Goal: Information Seeking & Learning: Learn about a topic

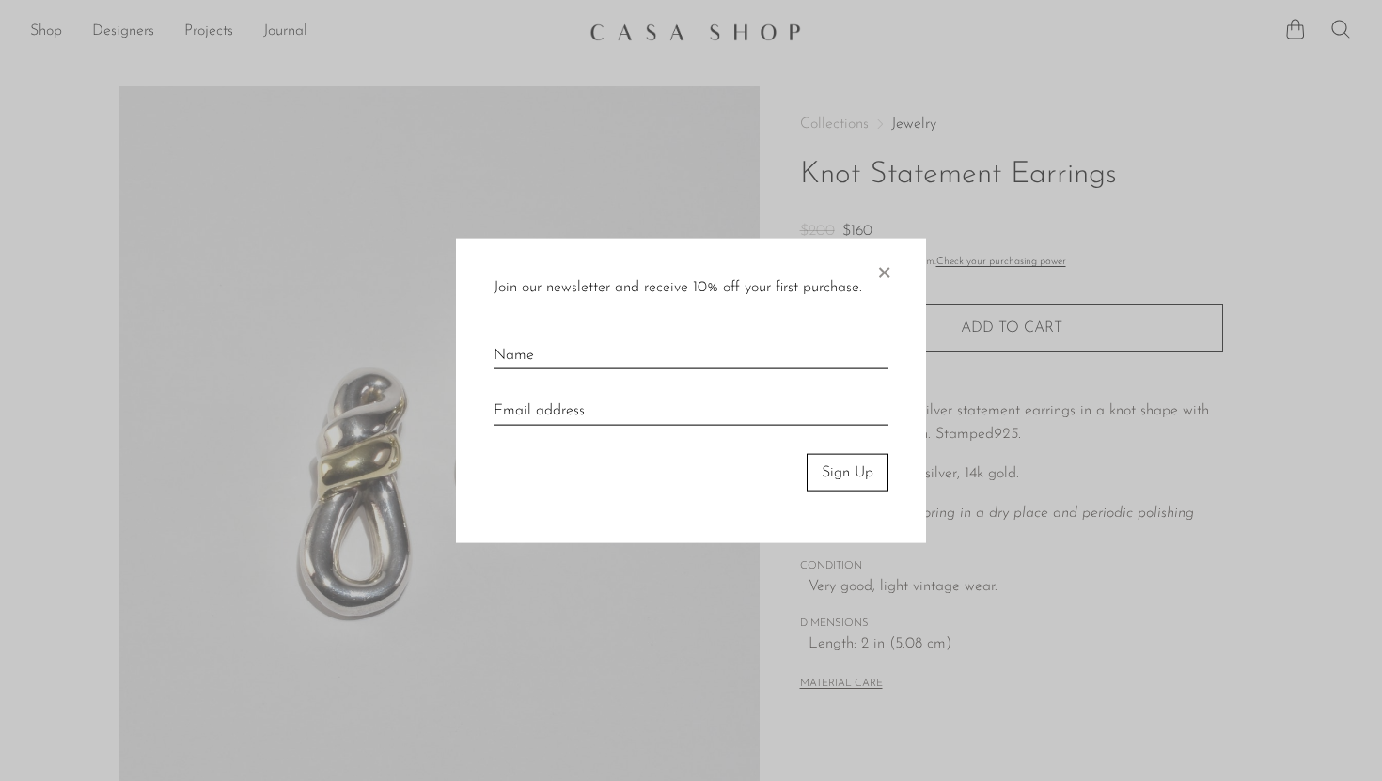
click at [886, 274] on span "×" at bounding box center [883, 268] width 19 height 60
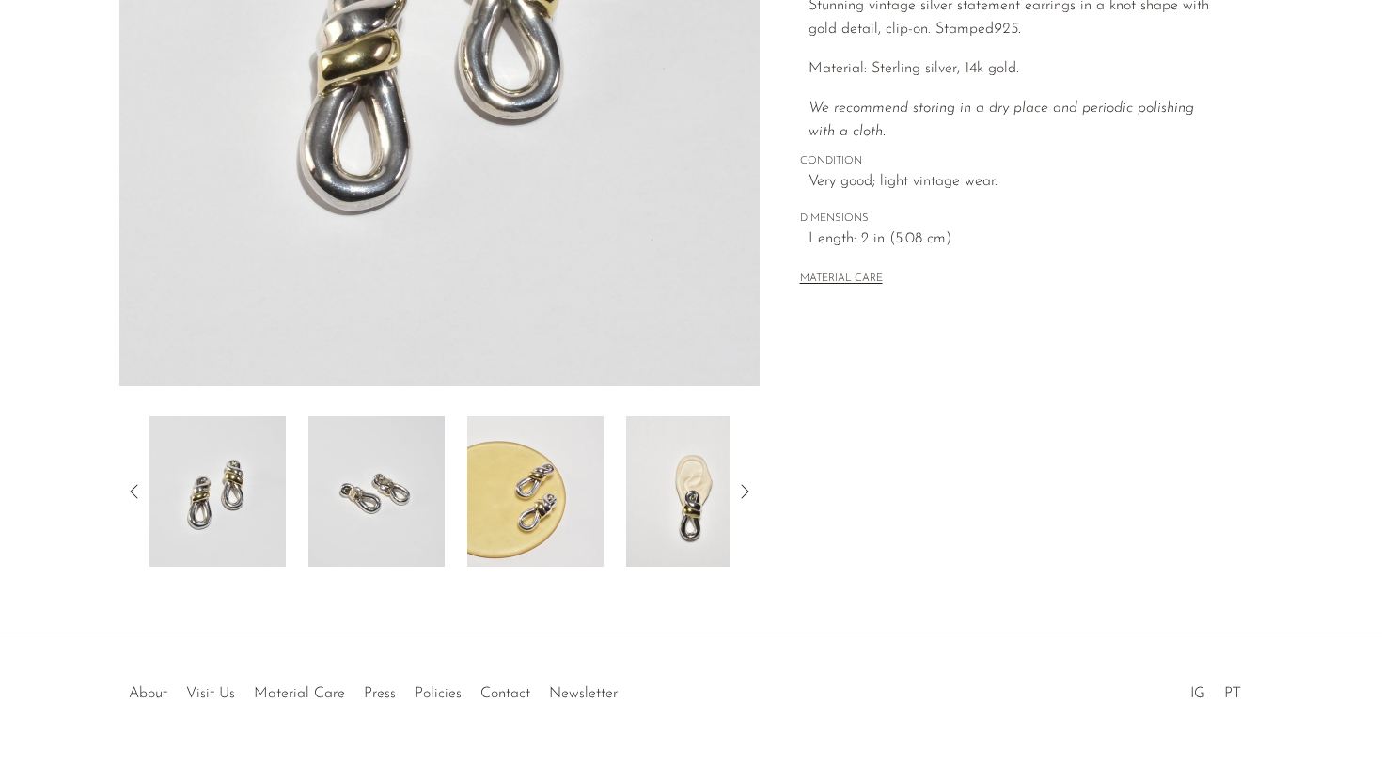
scroll to position [443, 0]
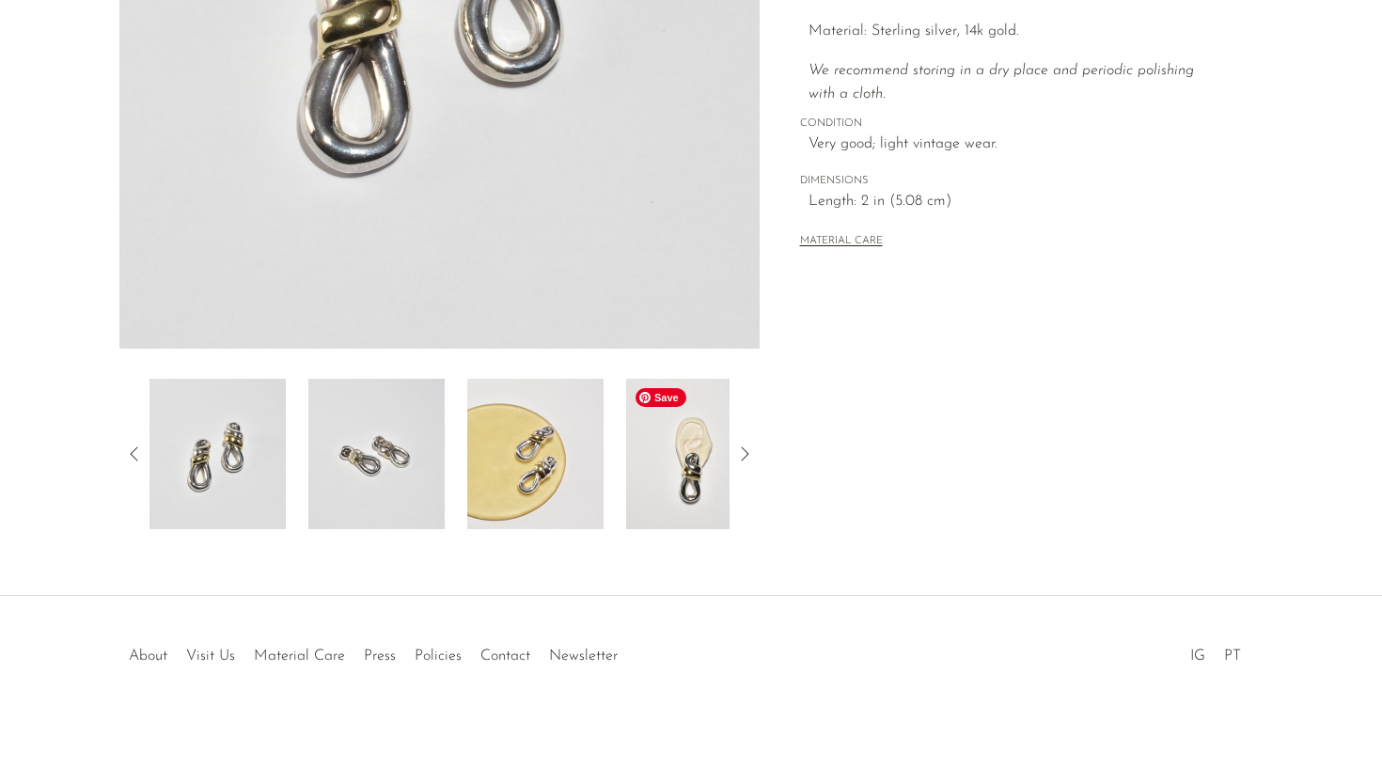
click at [696, 478] on img at bounding box center [694, 454] width 136 height 150
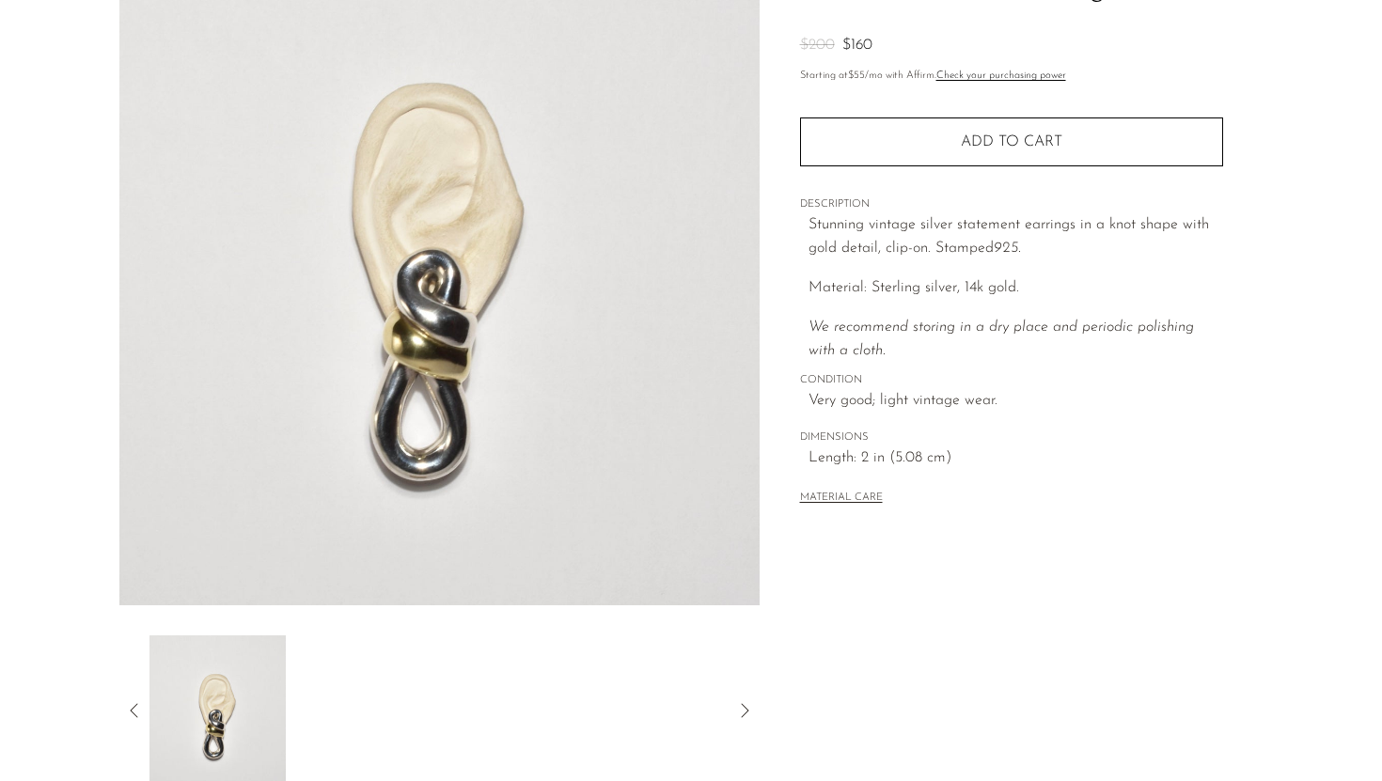
scroll to position [0, 0]
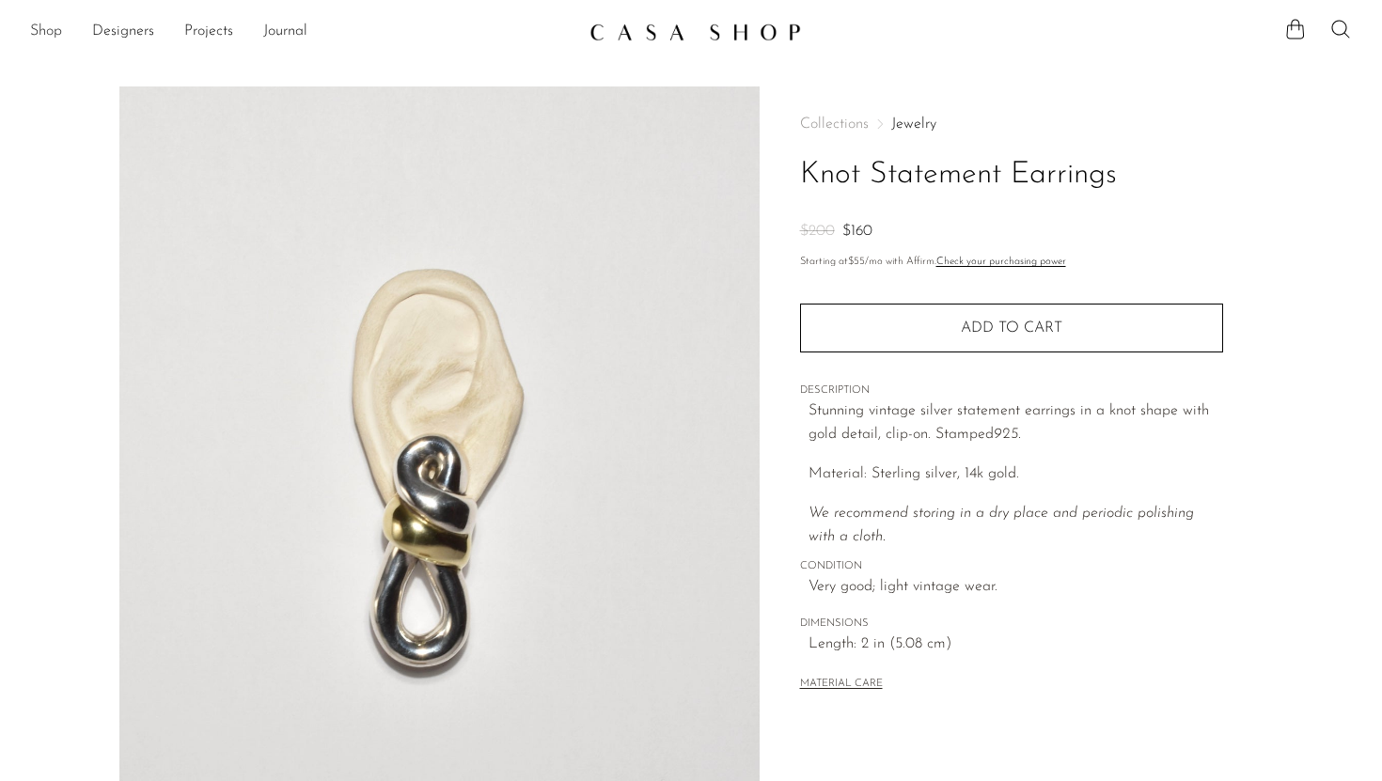
click at [48, 32] on link "Shop" at bounding box center [46, 32] width 32 height 24
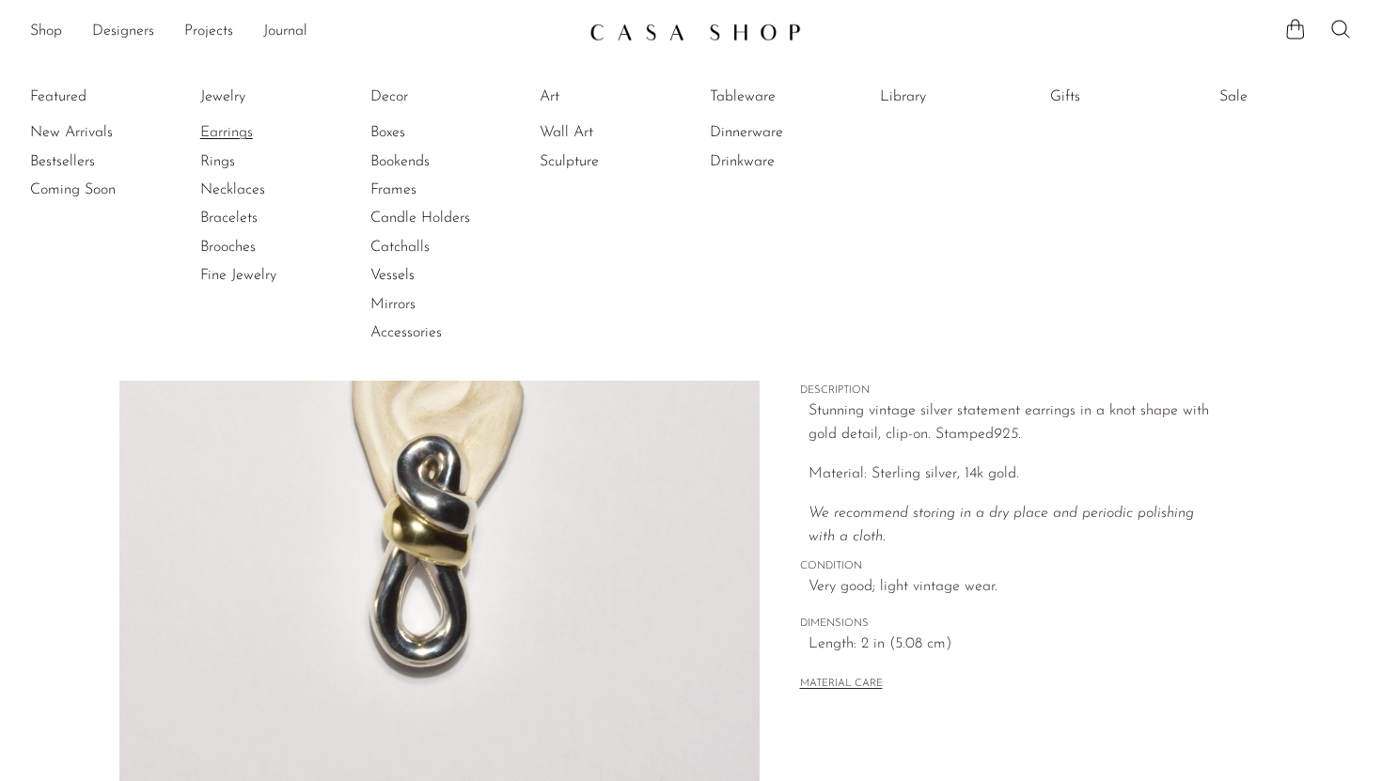
click at [218, 126] on link "Earrings" at bounding box center [270, 132] width 141 height 21
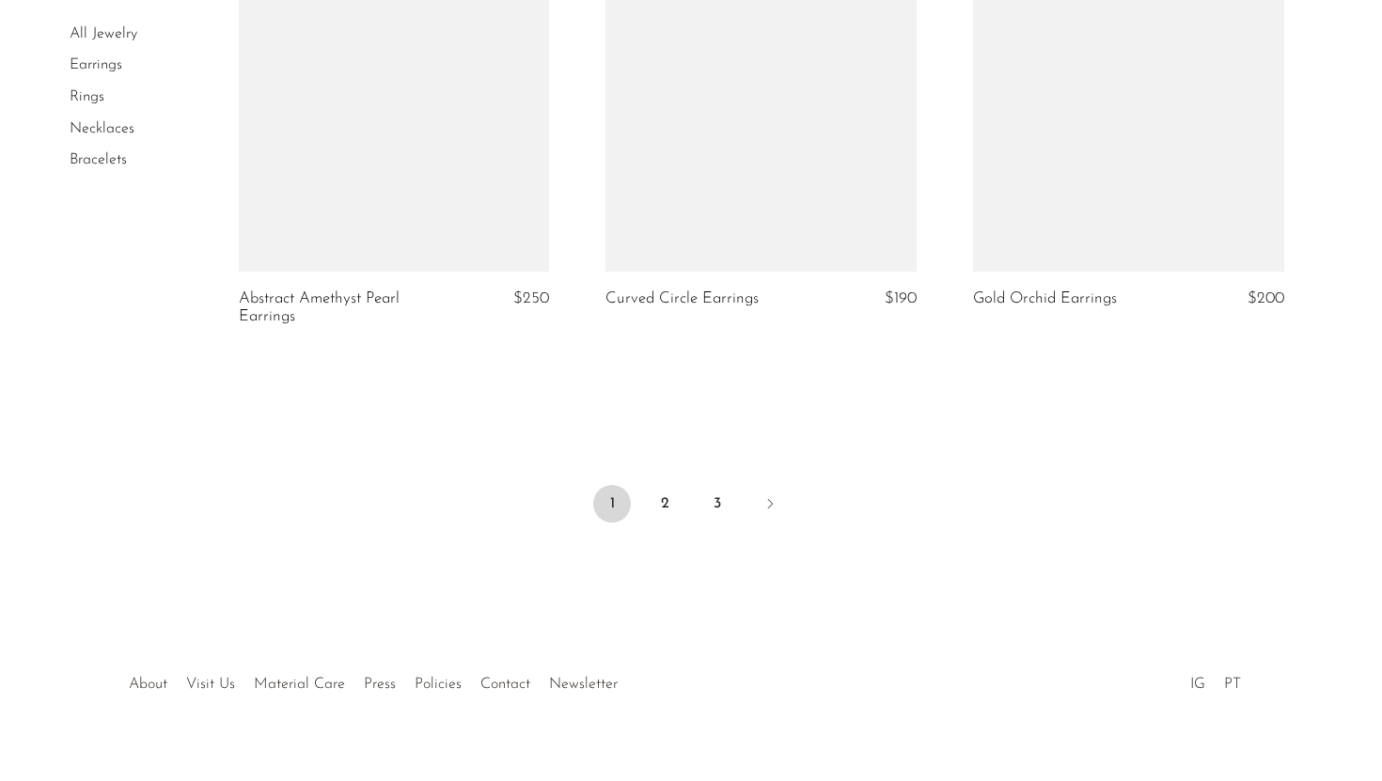
scroll to position [6063, 0]
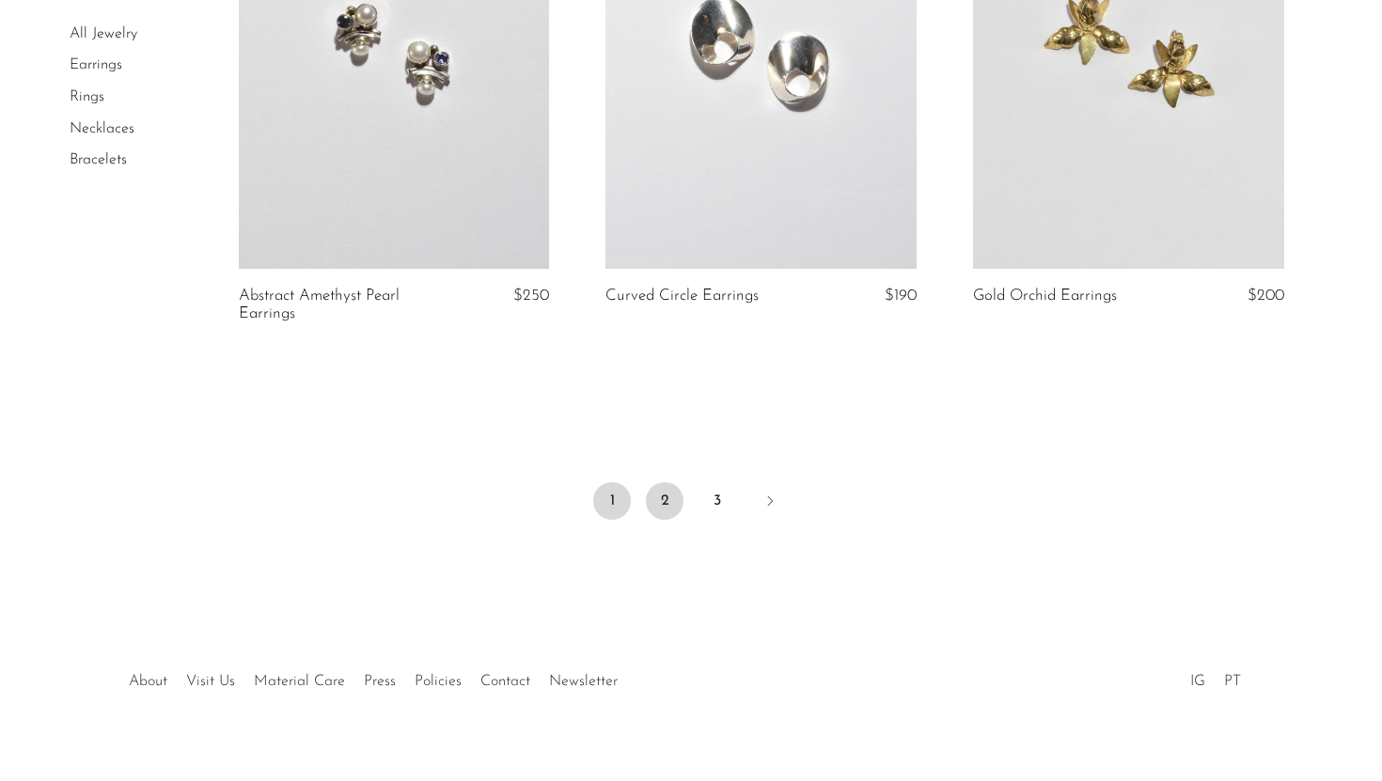
click at [667, 500] on link "2" at bounding box center [665, 501] width 38 height 38
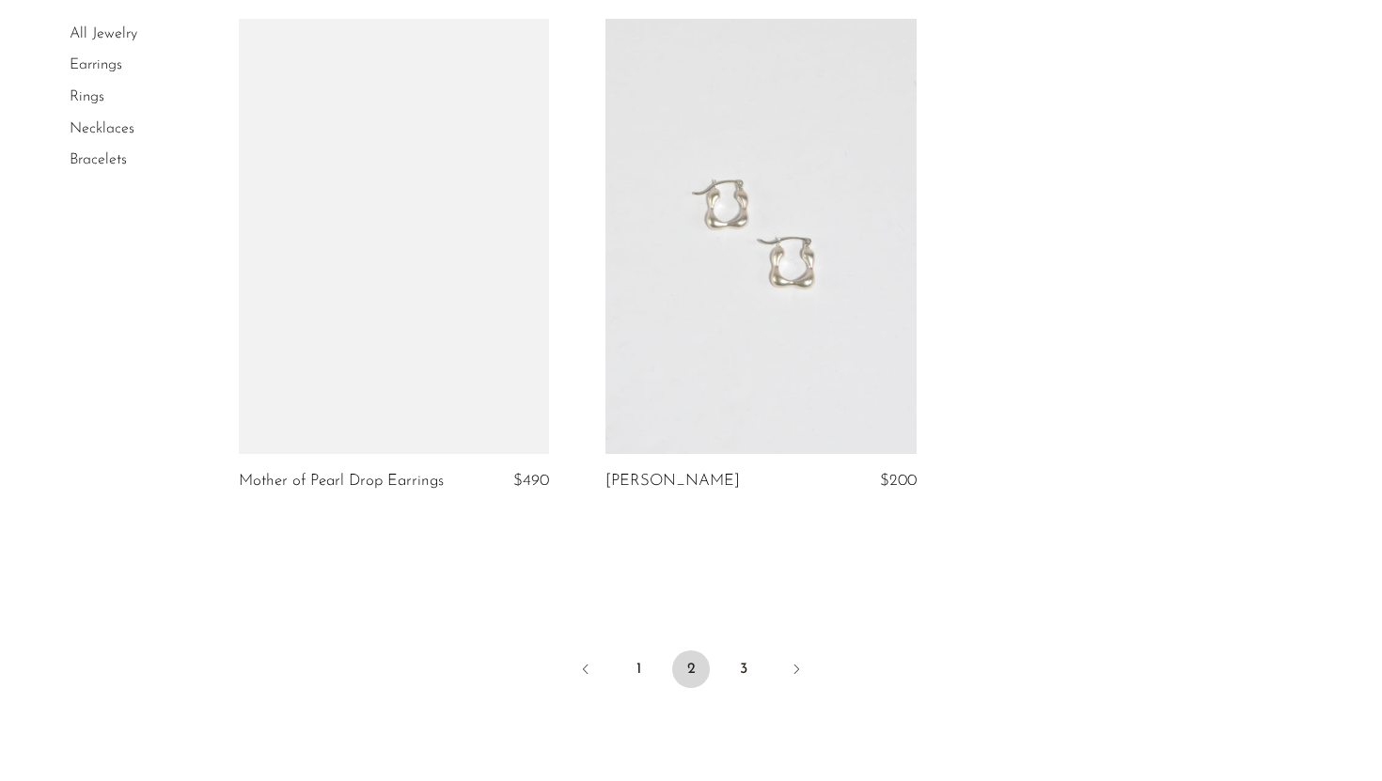
scroll to position [6015, 0]
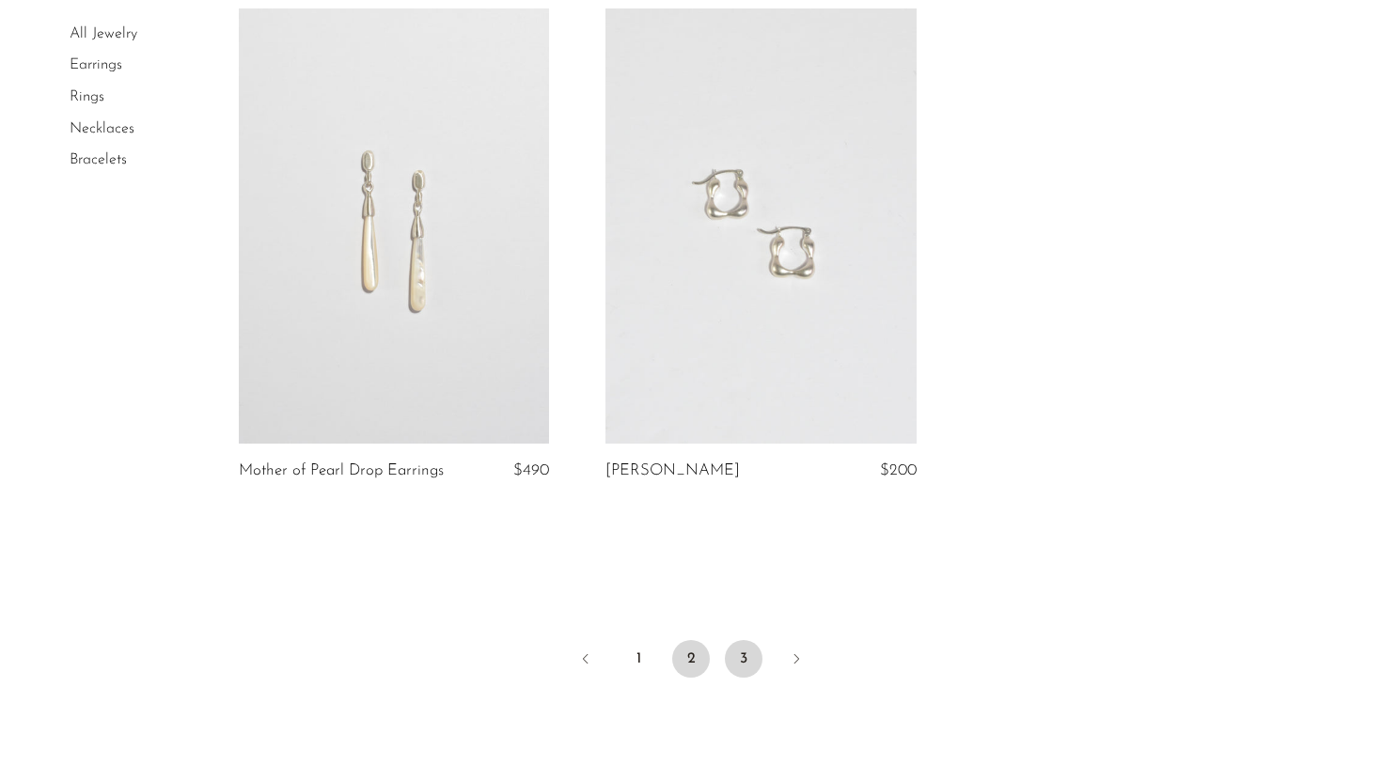
click at [740, 657] on link "3" at bounding box center [744, 659] width 38 height 38
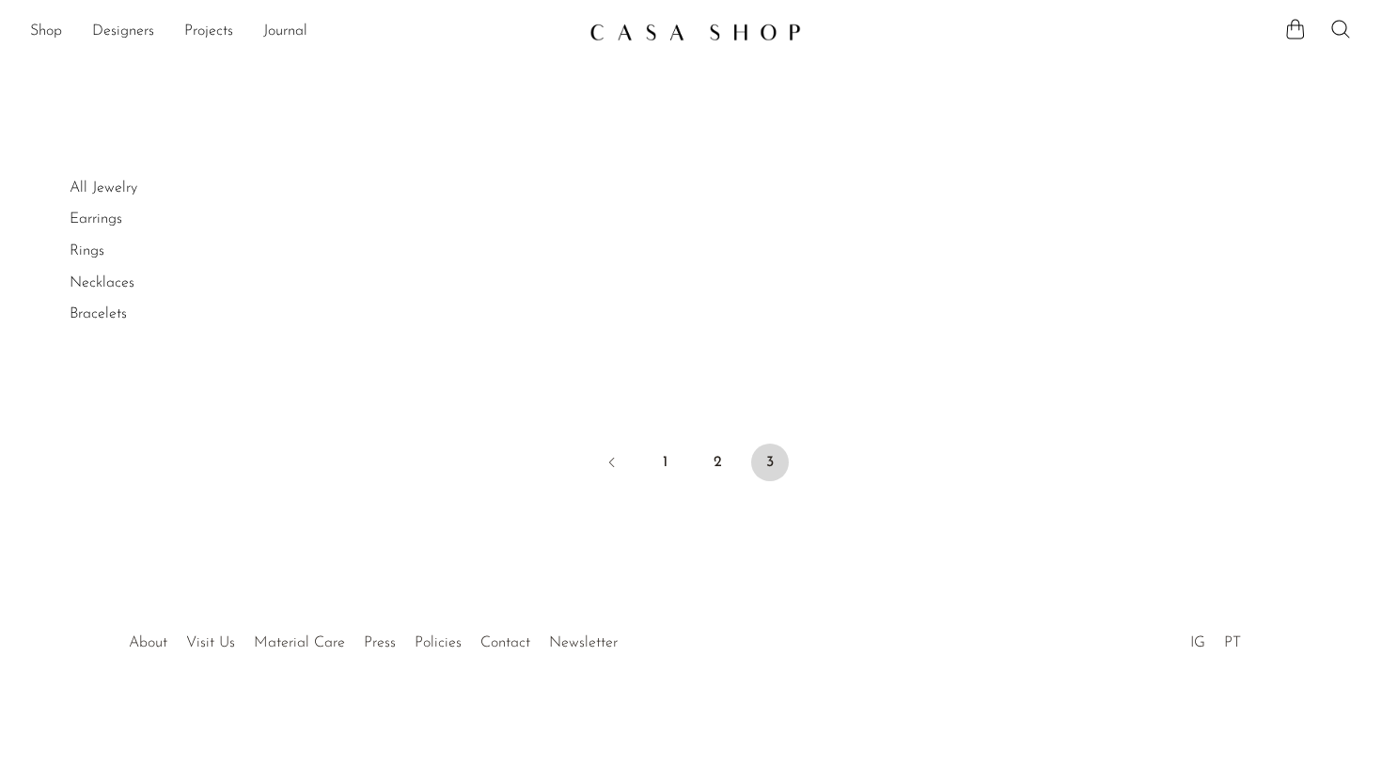
click at [115, 280] on link "Necklaces" at bounding box center [102, 282] width 65 height 15
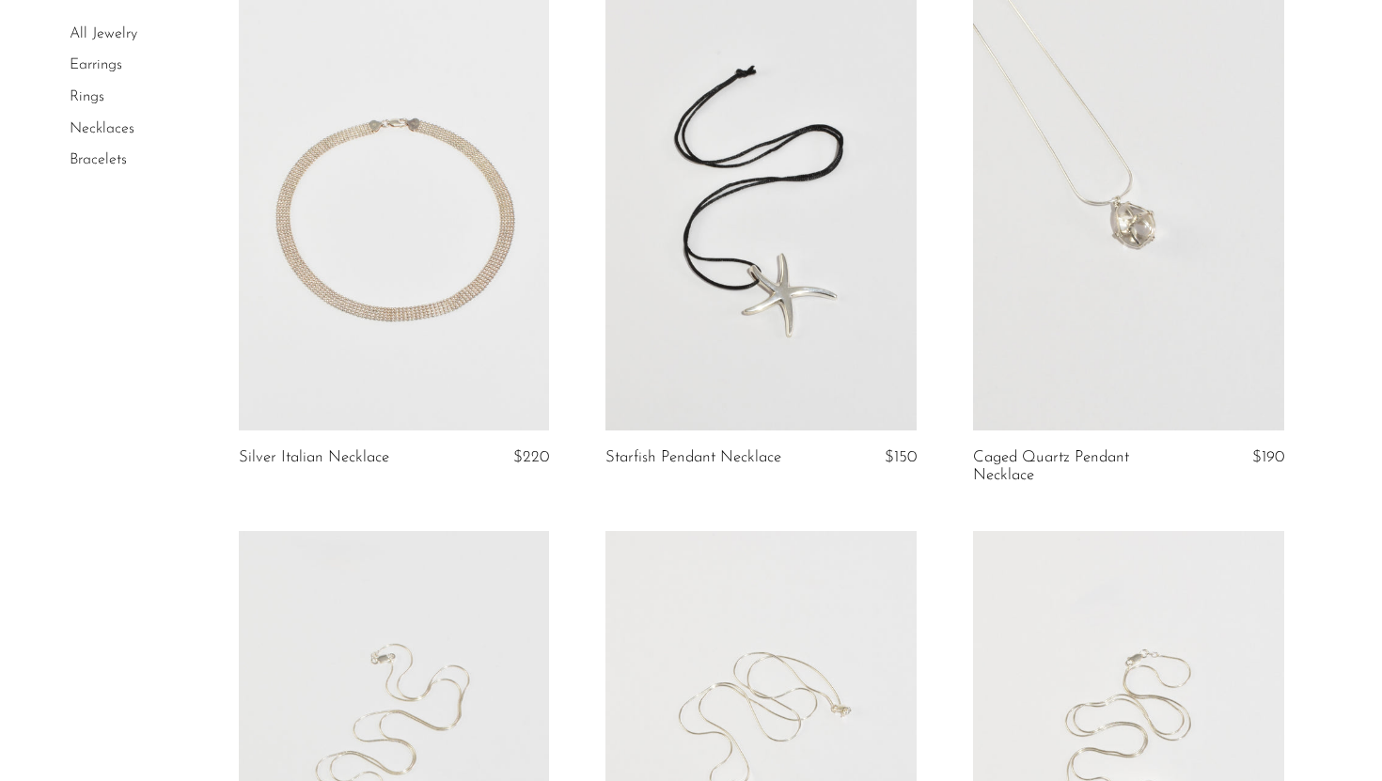
scroll to position [180, 0]
click at [1156, 258] on link at bounding box center [1128, 209] width 311 height 435
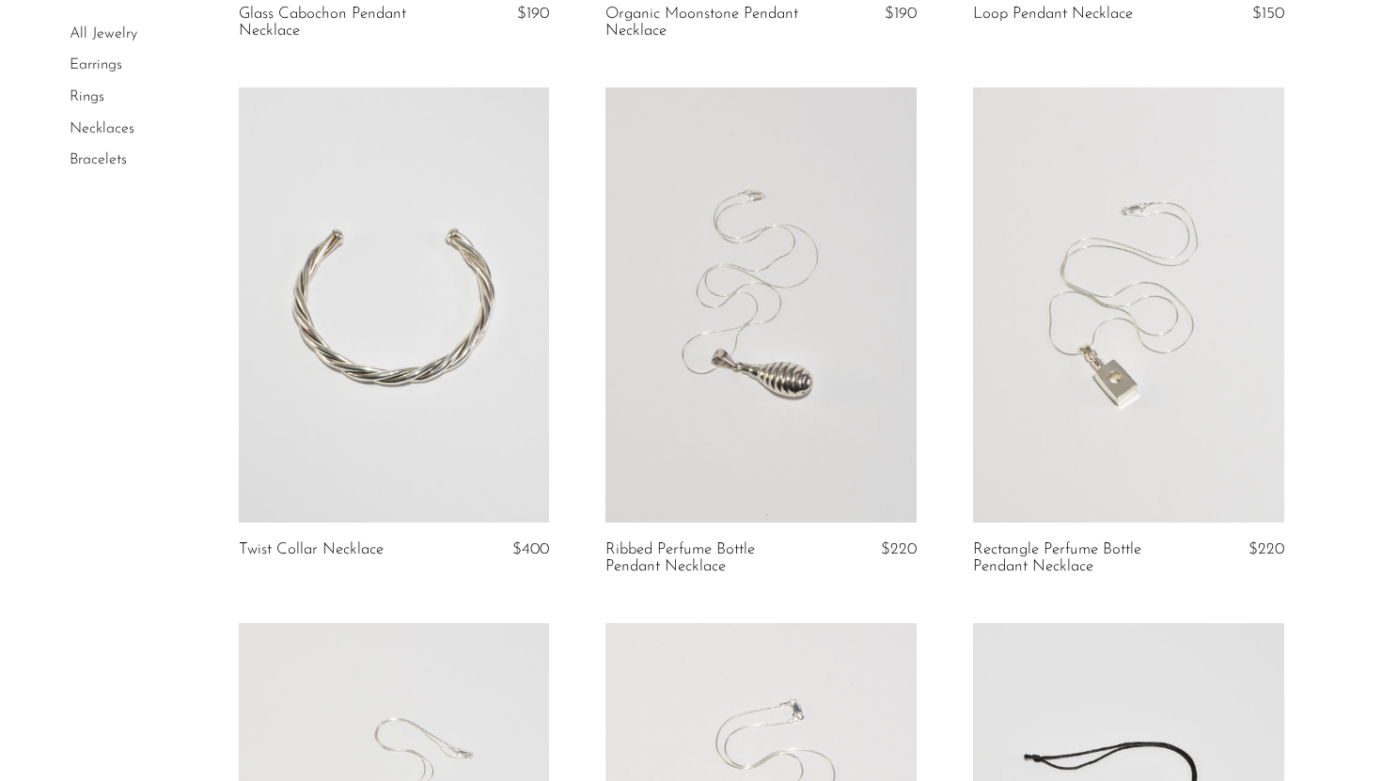
scroll to position [1704, 0]
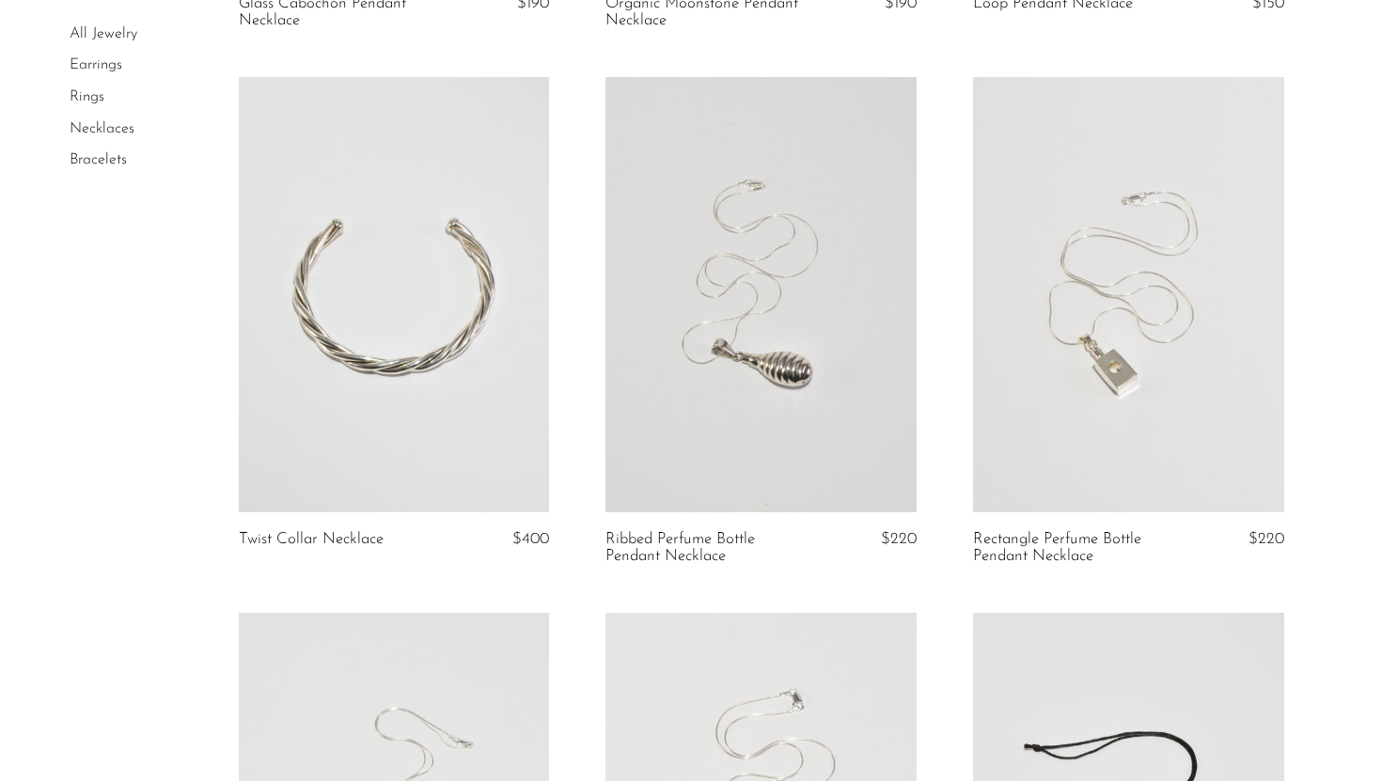
click at [1133, 384] on link at bounding box center [1128, 294] width 311 height 435
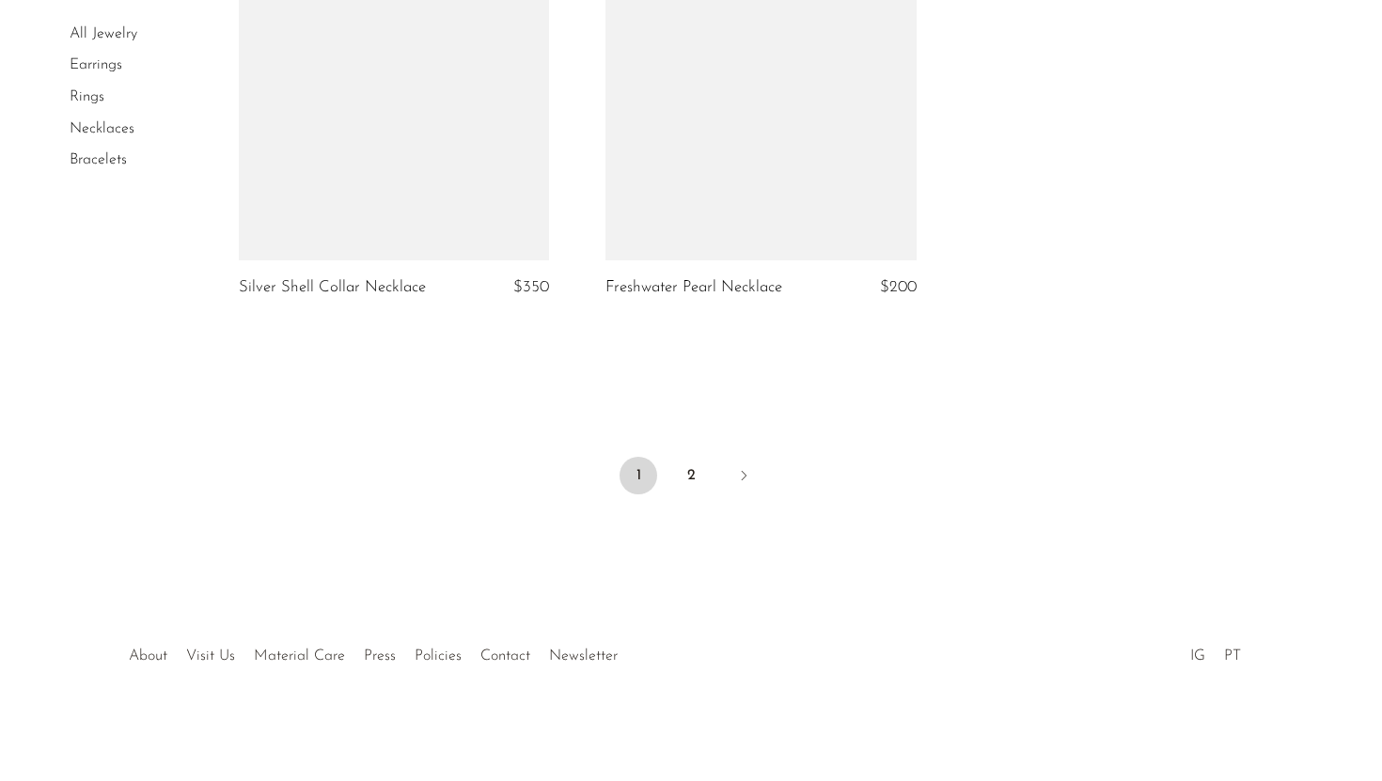
scroll to position [5690, 0]
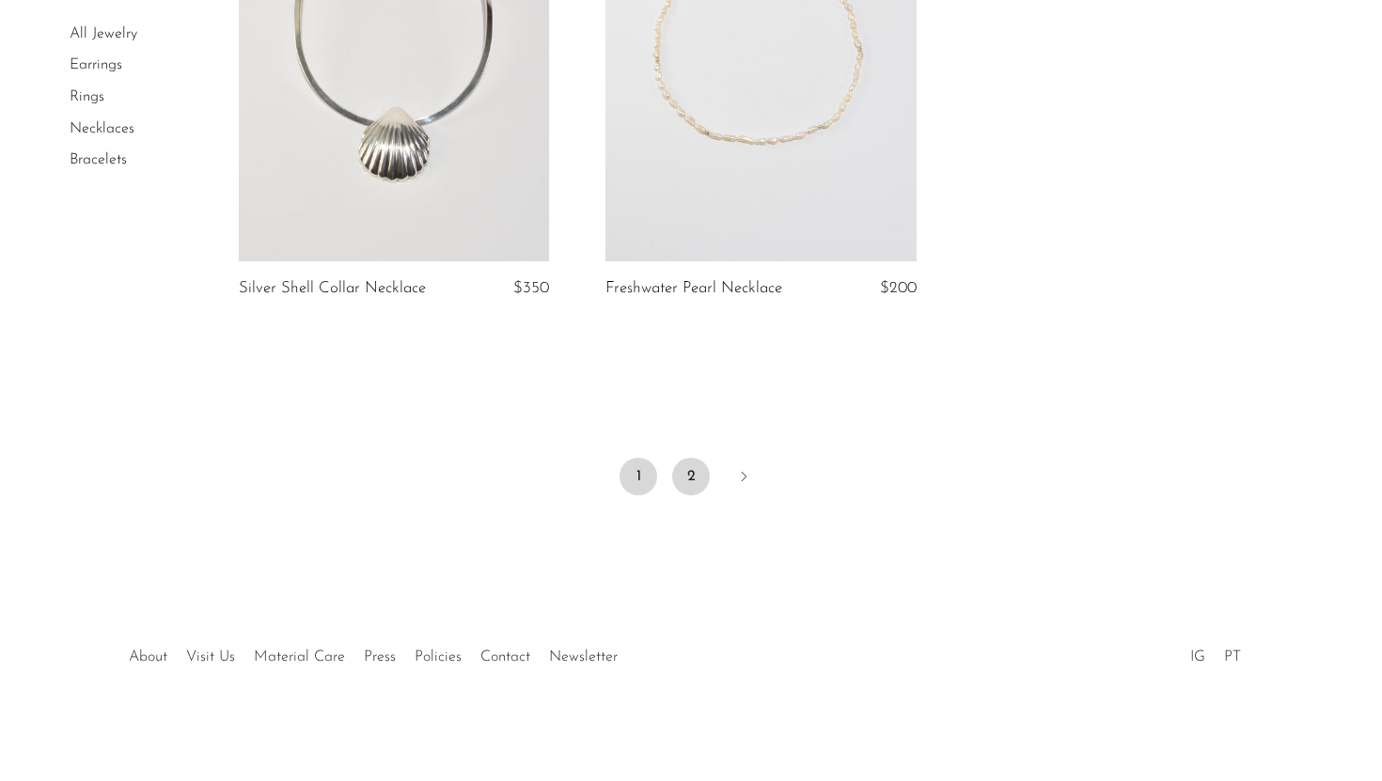
click at [692, 464] on link "2" at bounding box center [691, 477] width 38 height 38
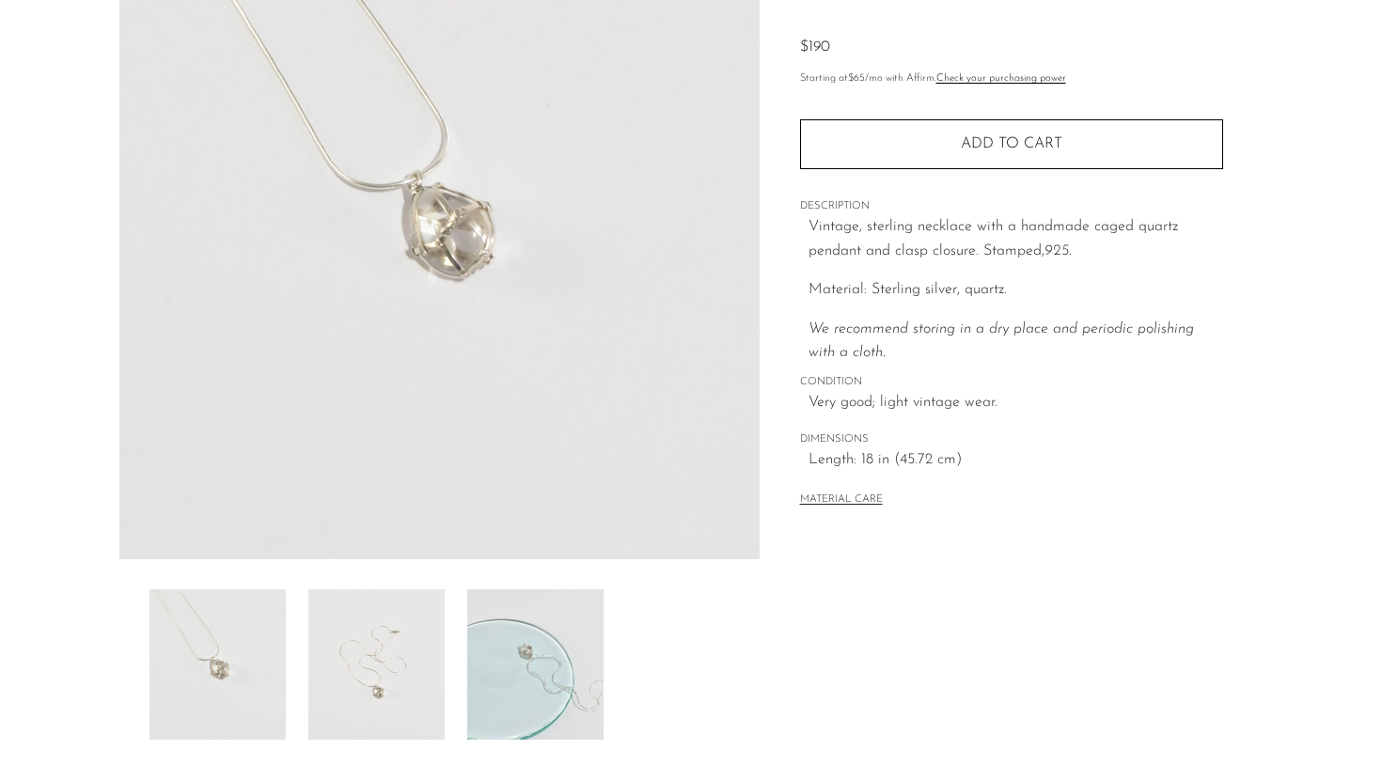
scroll to position [443, 0]
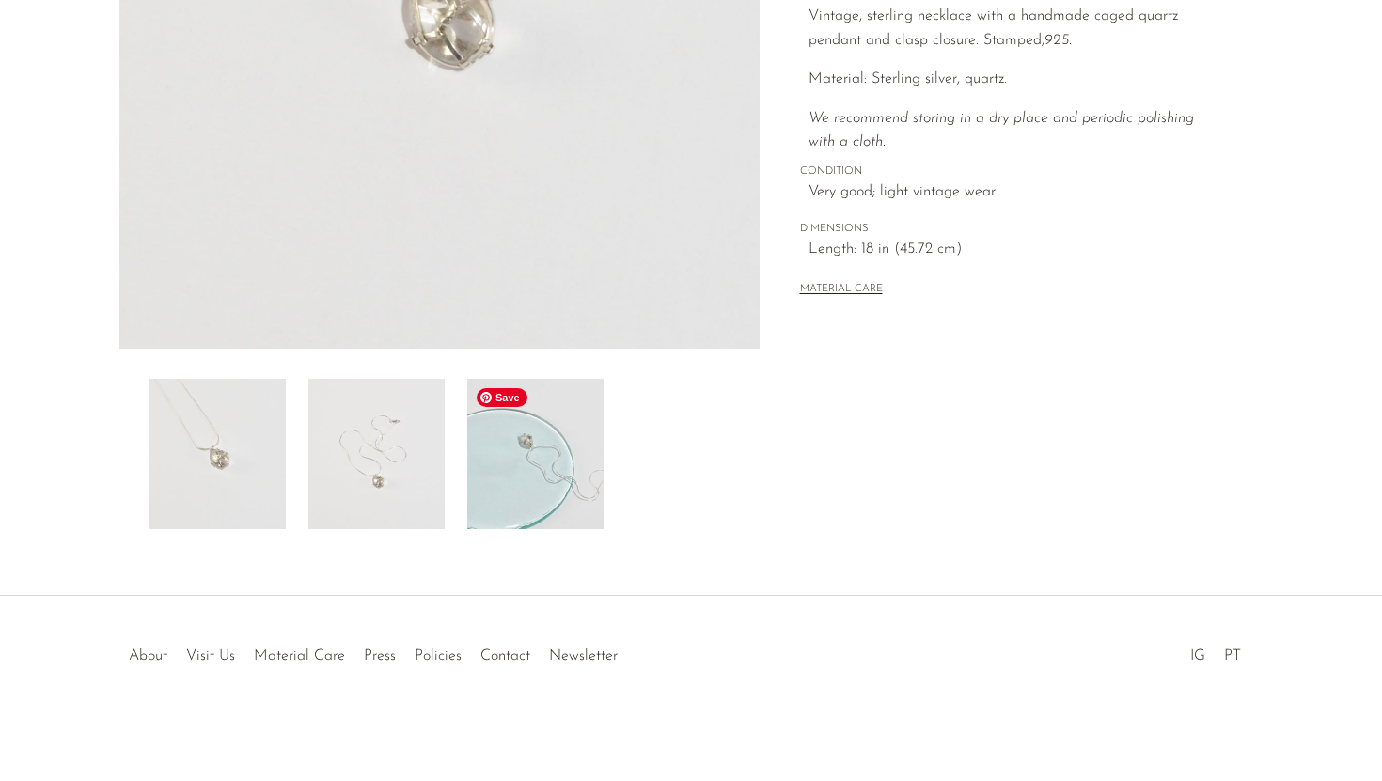
click at [579, 422] on img at bounding box center [535, 454] width 136 height 150
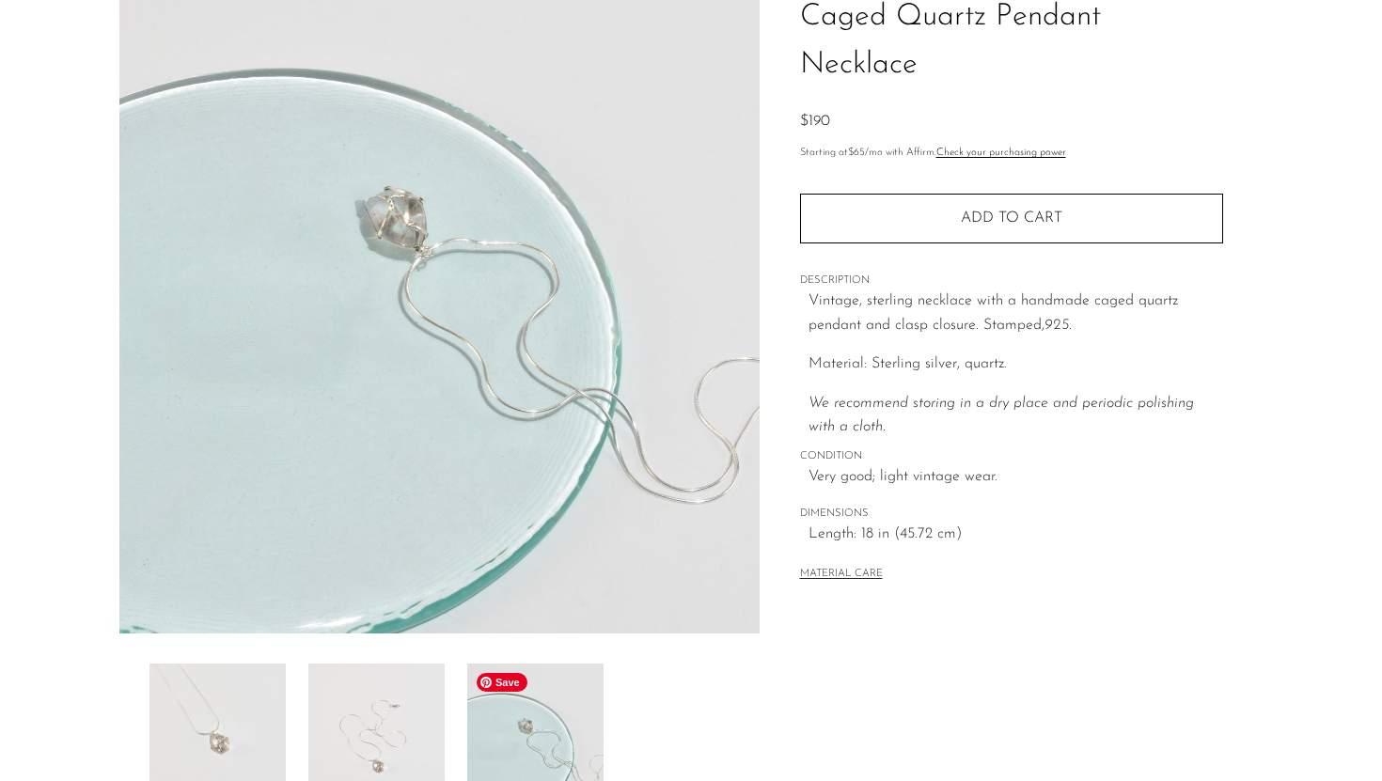
scroll to position [144, 0]
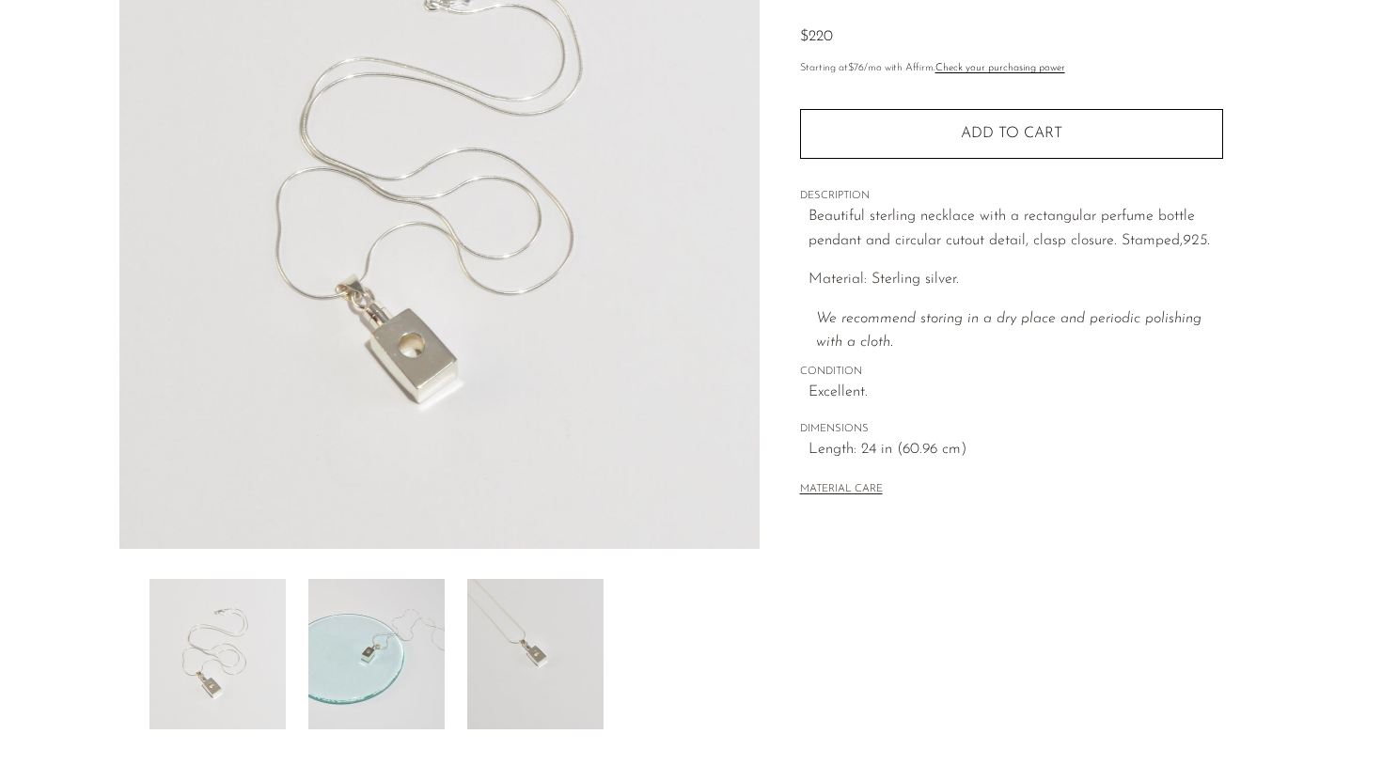
scroll to position [443, 0]
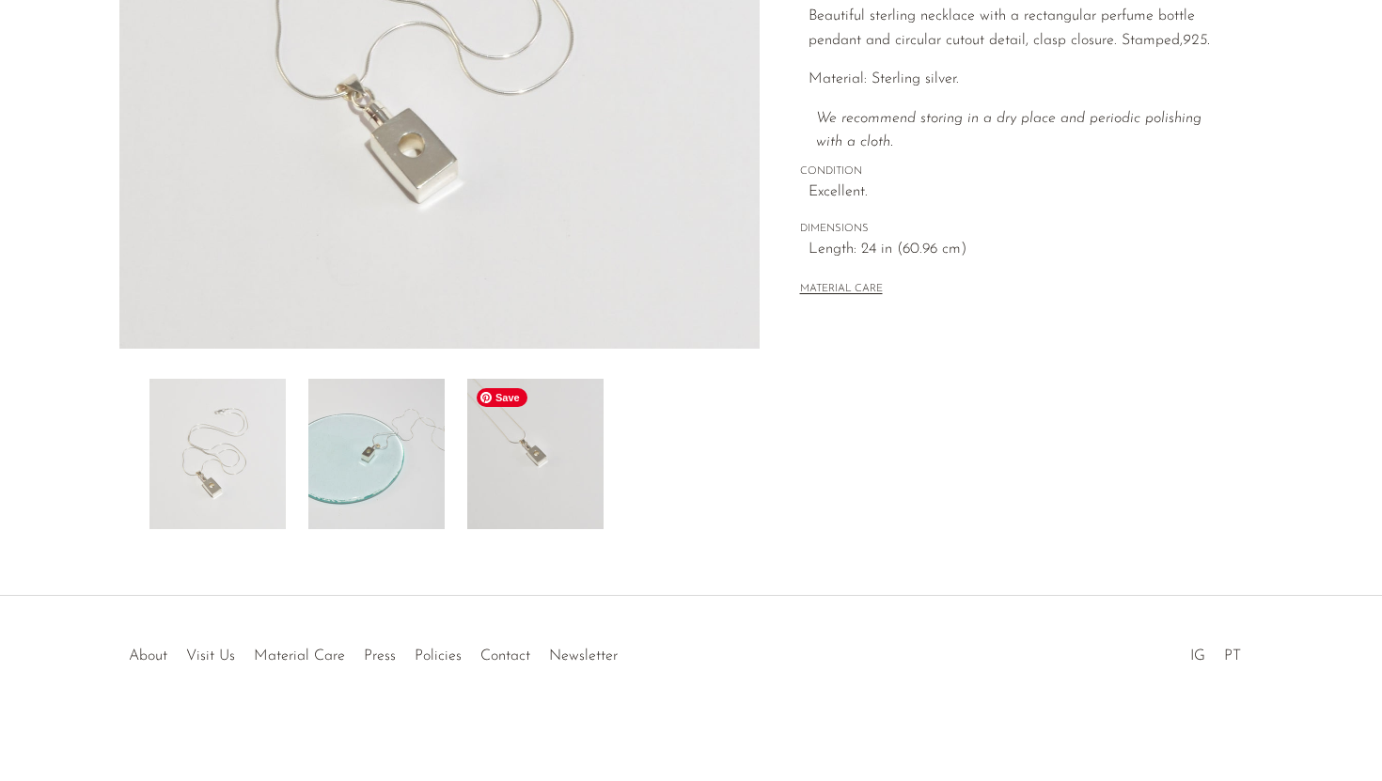
click at [530, 446] on img at bounding box center [535, 454] width 136 height 150
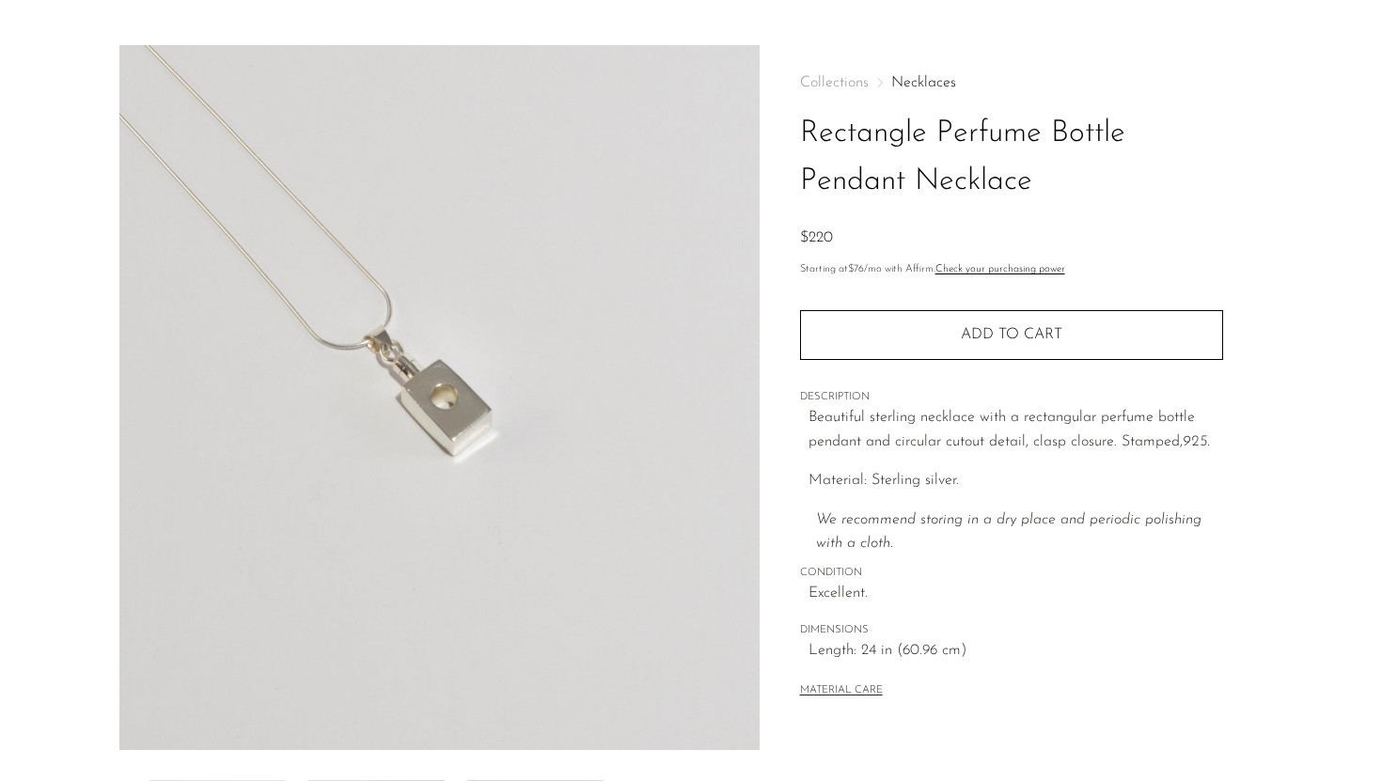
scroll to position [0, 0]
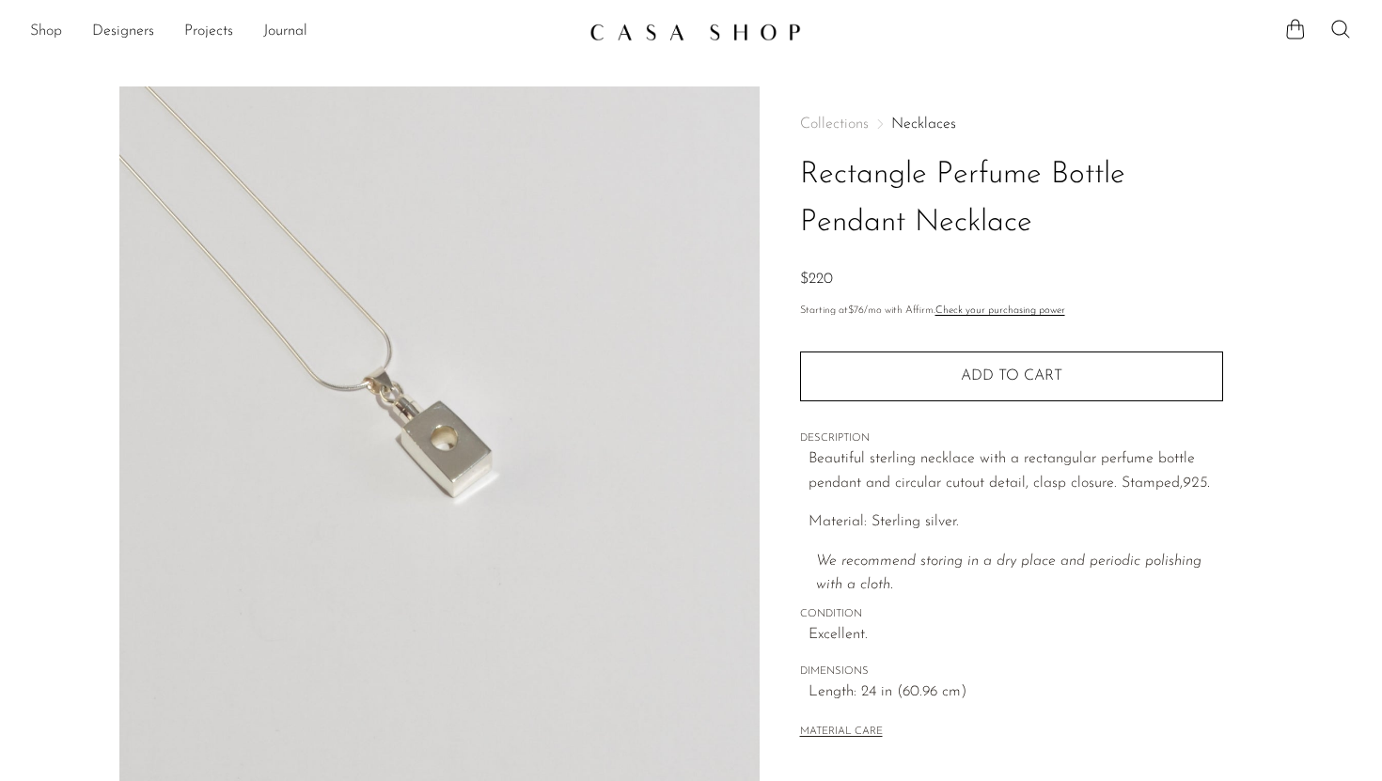
click at [44, 32] on link "Shop" at bounding box center [46, 32] width 32 height 24
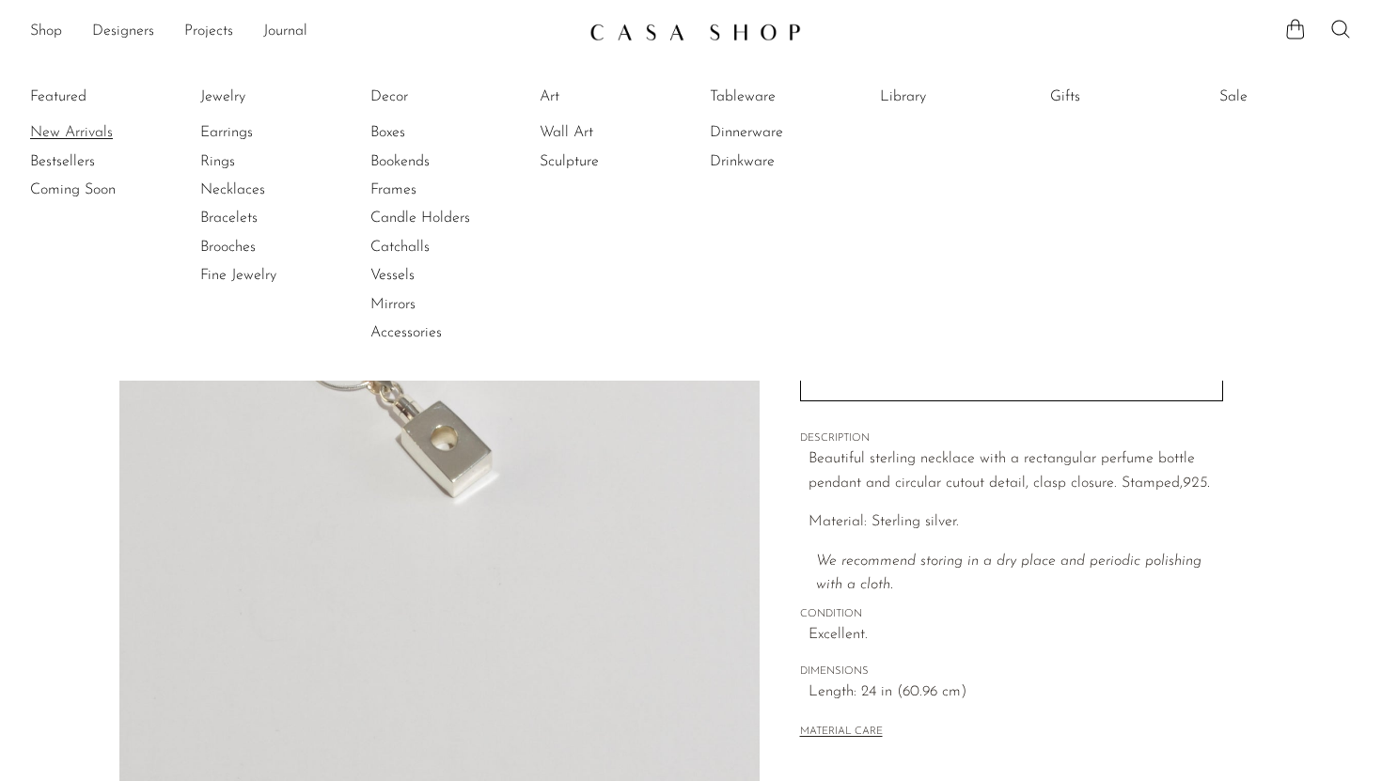
click at [82, 135] on link "New Arrivals" at bounding box center [100, 132] width 141 height 21
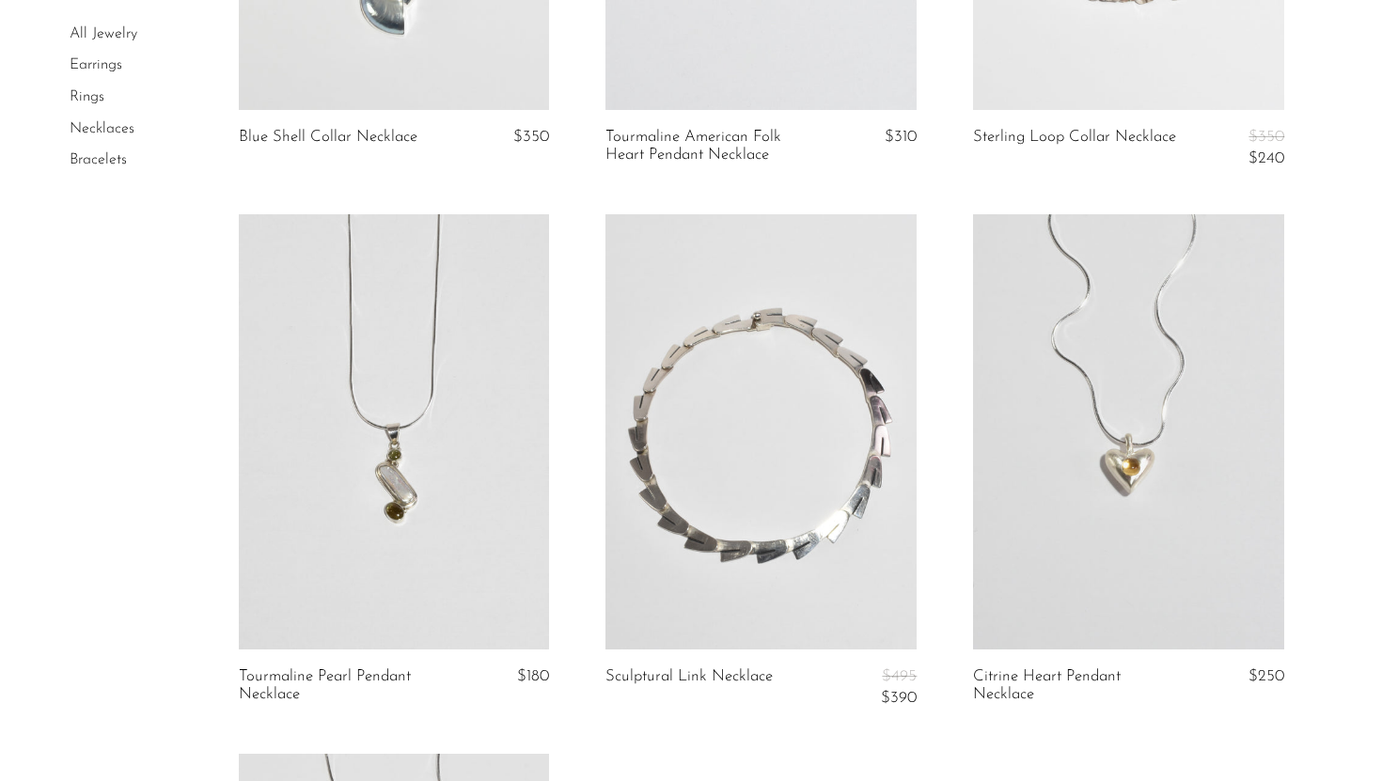
scroll to position [965, 0]
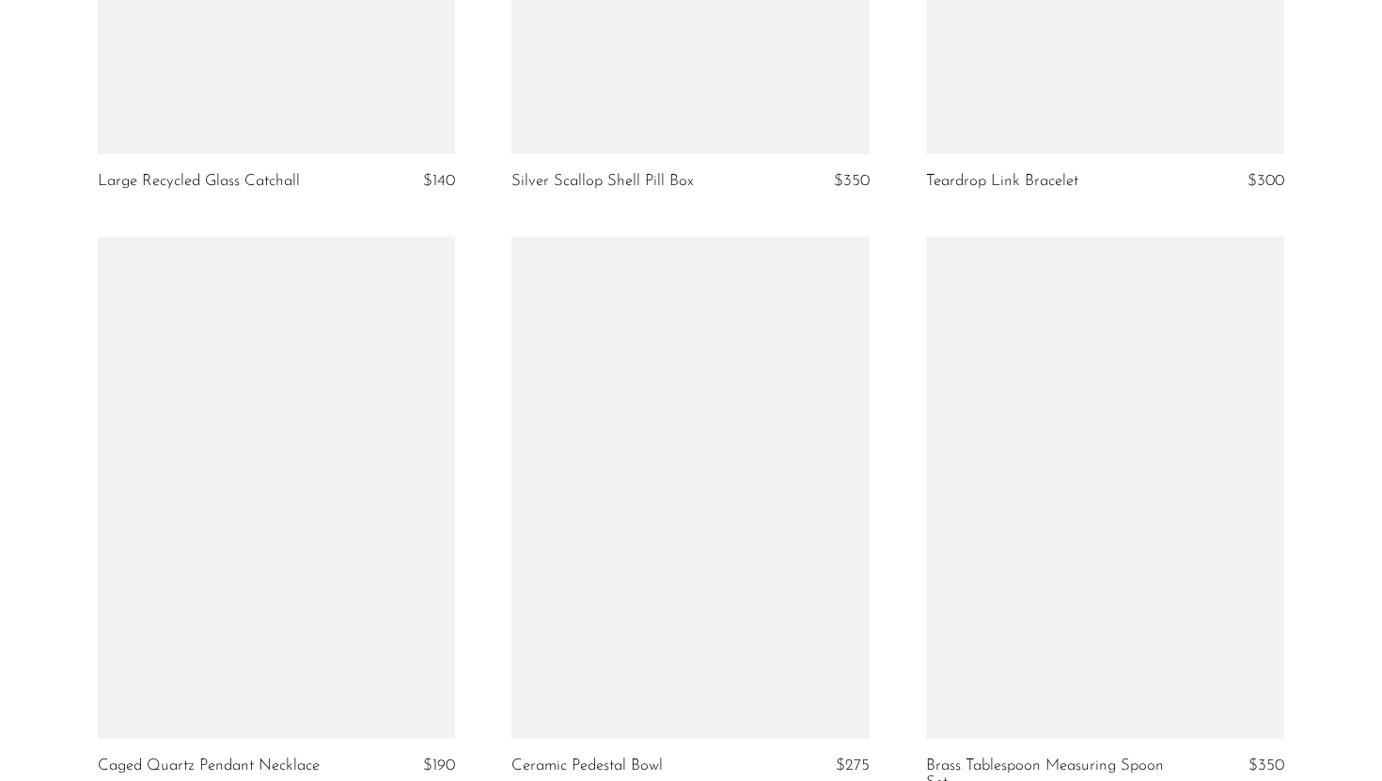
scroll to position [6750, 0]
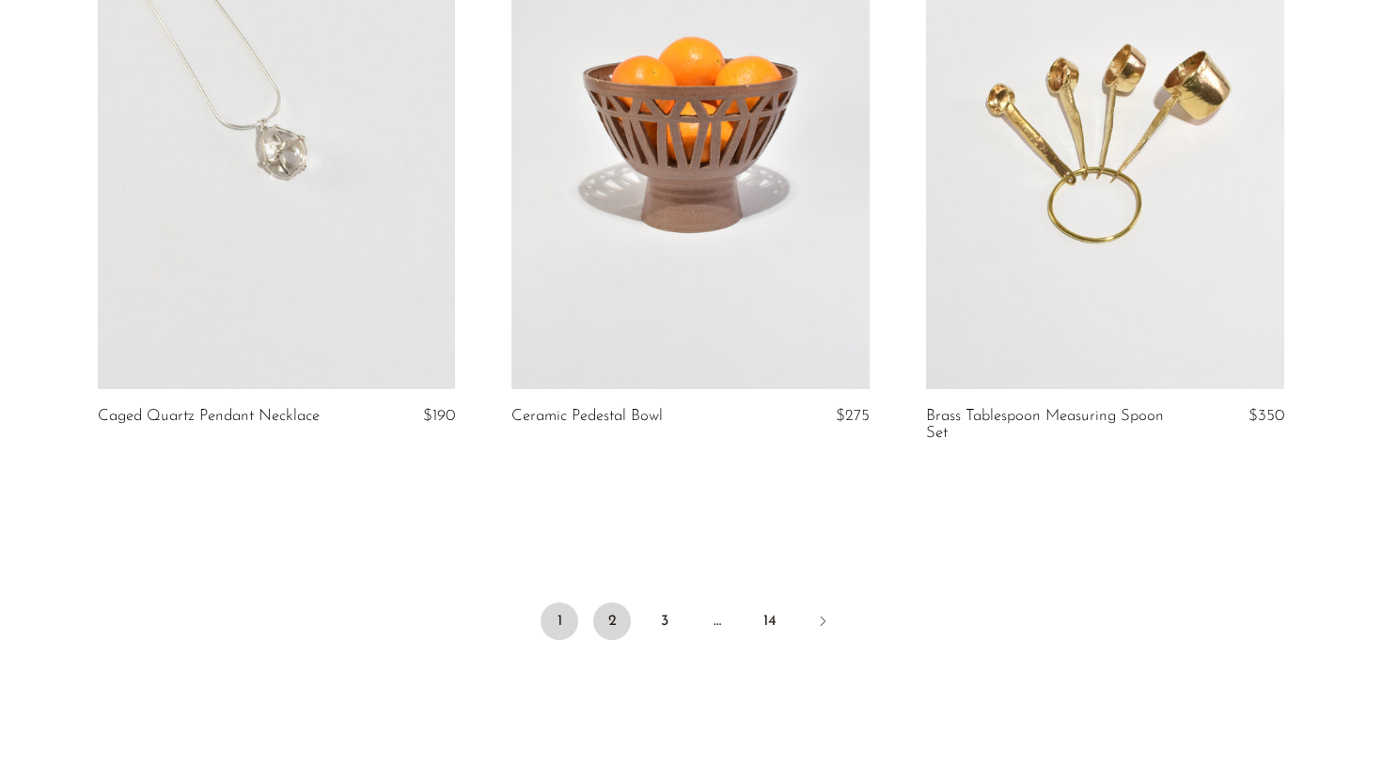
click at [612, 629] on link "2" at bounding box center [612, 622] width 38 height 38
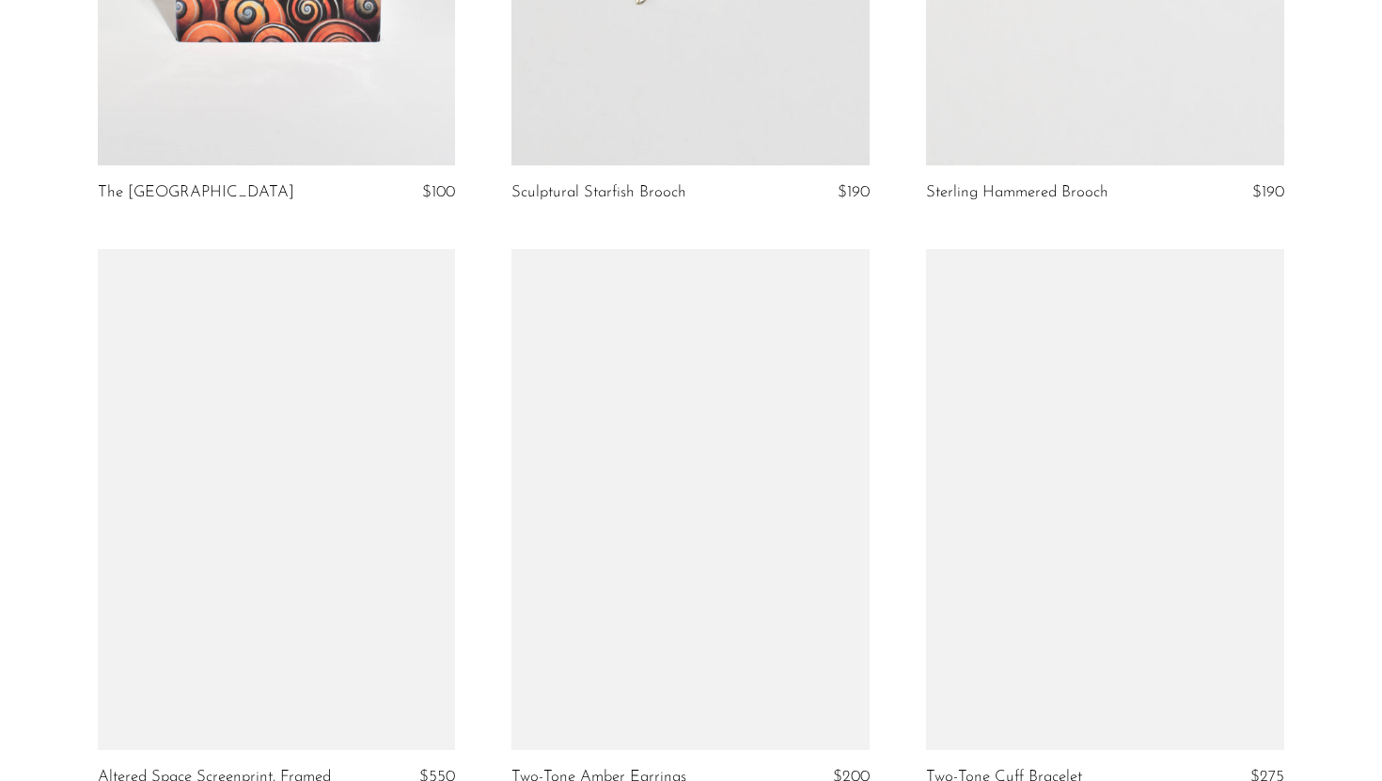
scroll to position [3674, 0]
